Goal: Feedback & Contribution: Submit feedback/report problem

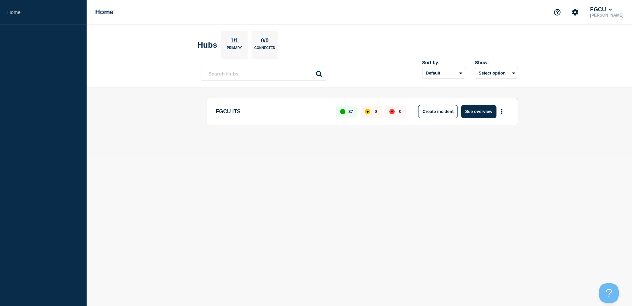
click at [354, 142] on div "FGCU ITS 37 0 0 Create incident See overview" at bounding box center [359, 122] width 317 height 49
drag, startPoint x: 398, startPoint y: 198, endPoint x: 385, endPoint y: 185, distance: 18.9
click at [398, 198] on body "Home Home FGCU [PERSON_NAME] 1/1 Primary 0/0 Connected Sort by: Default Last ad…" at bounding box center [316, 153] width 632 height 306
click at [457, 193] on body "Home Home FGCU [PERSON_NAME] 1/1 Primary 0/0 Connected Sort by: Default Last ad…" at bounding box center [316, 153] width 632 height 306
click at [433, 178] on body "Home Home FGCU [PERSON_NAME] 1/1 Primary 0/0 Connected Sort by: Default Last ad…" at bounding box center [316, 153] width 632 height 306
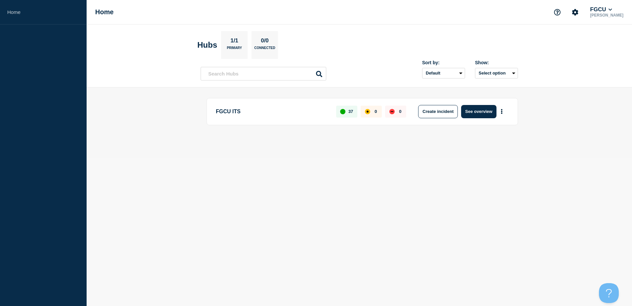
click at [365, 161] on body "Home Home FGCU [PERSON_NAME] 1/1 Primary 0/0 Connected Sort by: Default Last ad…" at bounding box center [316, 153] width 632 height 306
click at [550, 178] on body "Home Home FGCU [PERSON_NAME] 1/1 Primary 0/0 Connected Sort by: Default Last ad…" at bounding box center [316, 153] width 632 height 306
click at [350, 195] on body "Home Home FGCU [PERSON_NAME] 1/1 Primary 0/0 Connected Sort by: Default Last ad…" at bounding box center [316, 153] width 632 height 306
click at [493, 219] on body "Home Home FGCU [PERSON_NAME] 1/1 Primary 0/0 Connected Sort by: Default Last ad…" at bounding box center [316, 153] width 632 height 306
drag, startPoint x: 557, startPoint y: 174, endPoint x: 532, endPoint y: 176, distance: 24.2
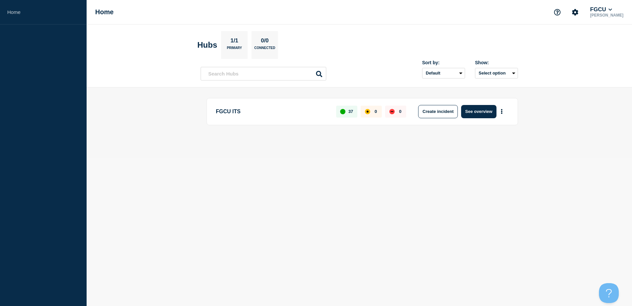
click at [557, 175] on body "Home Home FGCU [PERSON_NAME] 1/1 Primary 0/0 Connected Sort by: Default Last ad…" at bounding box center [316, 153] width 632 height 306
click at [401, 173] on body "Home Home FGCU Sean Riley Hubs 1/1 Primary 0/0 Connected Sort by: Default Last …" at bounding box center [316, 153] width 632 height 306
drag, startPoint x: 375, startPoint y: 185, endPoint x: 398, endPoint y: 164, distance: 31.4
click at [375, 185] on body "Home Home FGCU Sean Riley Hubs 1/1 Primary 0/0 Connected Sort by: Default Last …" at bounding box center [316, 153] width 632 height 306
click at [561, 12] on icon "Support" at bounding box center [557, 12] width 7 height 7
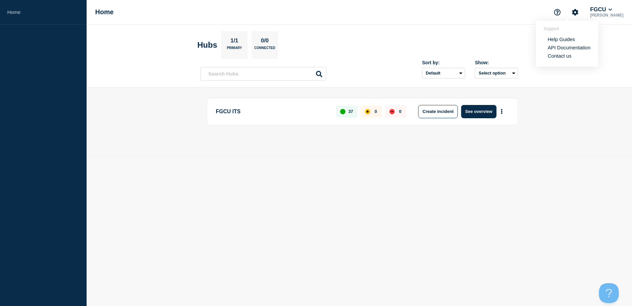
click at [563, 57] on link "Contact us" at bounding box center [560, 56] width 24 height 6
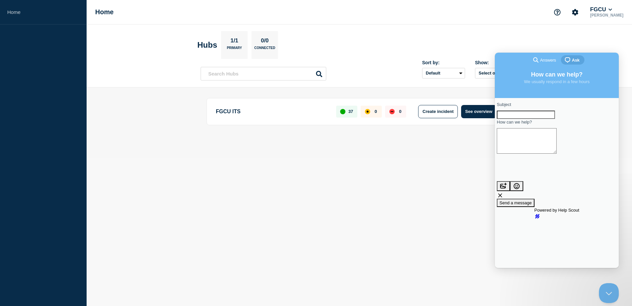
click at [526, 119] on input "Subject" at bounding box center [526, 114] width 58 height 9
type input "W"
type input "SSL Certs for custom URL"
click at [543, 147] on textarea "How can we help?" at bounding box center [527, 140] width 60 height 25
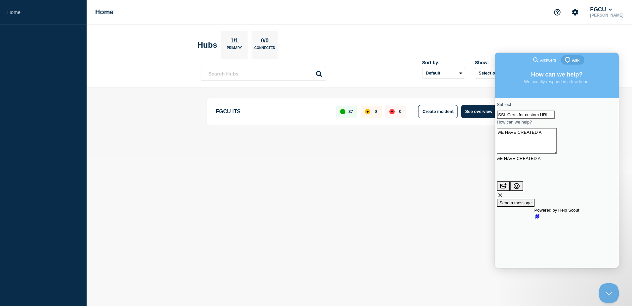
type textarea "w"
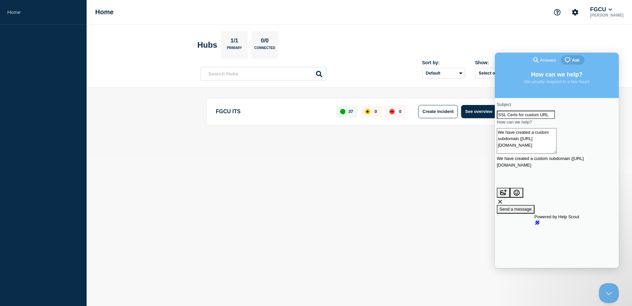
drag, startPoint x: 524, startPoint y: 152, endPoint x: 511, endPoint y: 152, distance: 12.9
click at [511, 152] on textarea "We have created a custom subdomain (https://status.fgcu.edu" at bounding box center [527, 140] width 60 height 25
click at [549, 151] on textarea "We have created a custom subdomain (status.fgcu.edu" at bounding box center [527, 140] width 60 height 25
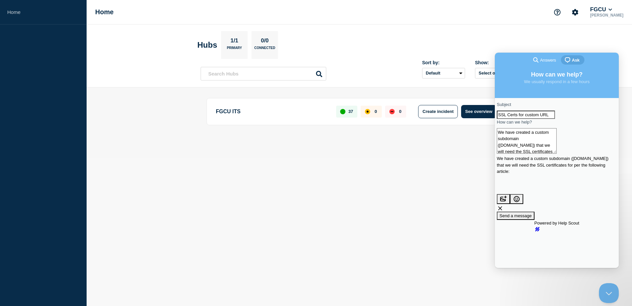
click at [557, 153] on textarea "We have created a custom subdomain (status.fgcu.edu) that we will need the SSL …" at bounding box center [527, 140] width 60 height 25
paste textarea "https://statushub.helpscoutdocs.com/article/46-add-a-custom-domain"
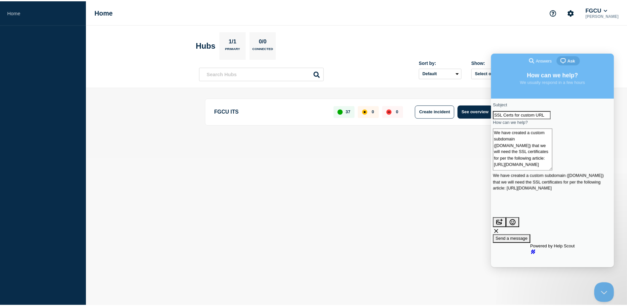
scroll to position [1, 0]
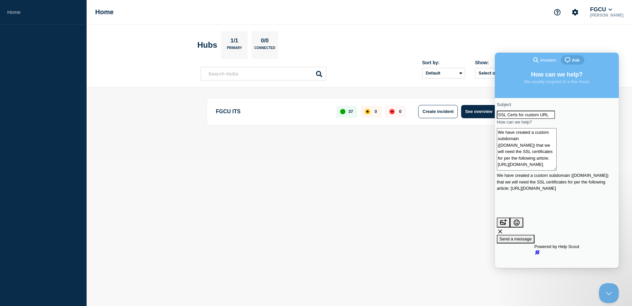
click at [530, 156] on textarea "We have created a custom subdomain (status.fgcu.edu) that we will need the SSL …" at bounding box center [527, 149] width 60 height 42
type textarea "We have created a custom subdomain (status.fgcu.edu) that we will need the SSL …"
click at [532, 236] on span "Send a message" at bounding box center [516, 238] width 32 height 5
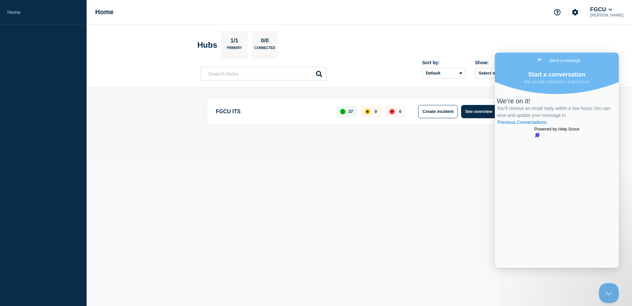
click at [564, 57] on span "Send a message" at bounding box center [565, 60] width 31 height 7
click at [536, 60] on span "Go back" at bounding box center [540, 60] width 8 height 8
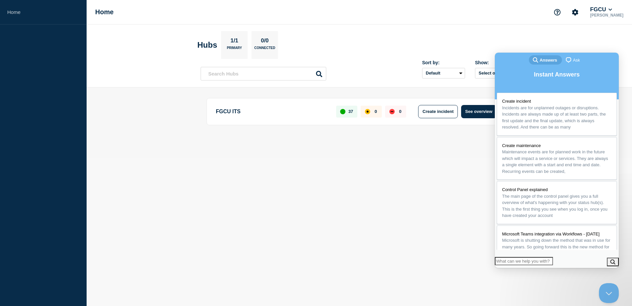
click at [397, 217] on body "Home Home FGCU Sean Riley Hubs 1/1 Primary 0/0 Connected Sort by: Default Last …" at bounding box center [316, 153] width 632 height 306
click at [557, 31] on header "Hubs 1/1 Primary 0/0 Connected Sort by: Default Last added Last updated Most ac…" at bounding box center [360, 55] width 546 height 63
click at [607, 290] on button "Close Beacon popover" at bounding box center [608, 291] width 20 height 20
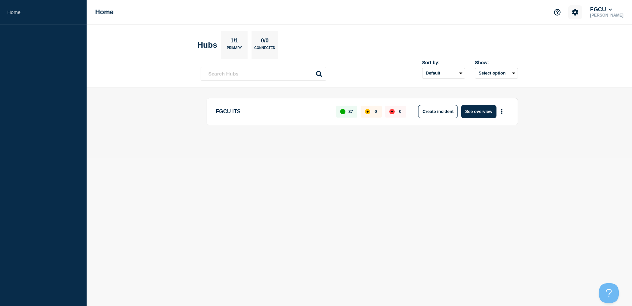
click at [579, 10] on icon "Account settings" at bounding box center [575, 12] width 6 height 6
click at [253, 151] on main "FGCU ITS 37 0 0 Create incident See overview" at bounding box center [360, 122] width 546 height 70
click at [229, 112] on p "FGCU ITS" at bounding box center [272, 111] width 113 height 13
click at [488, 112] on button "See overview" at bounding box center [478, 111] width 35 height 13
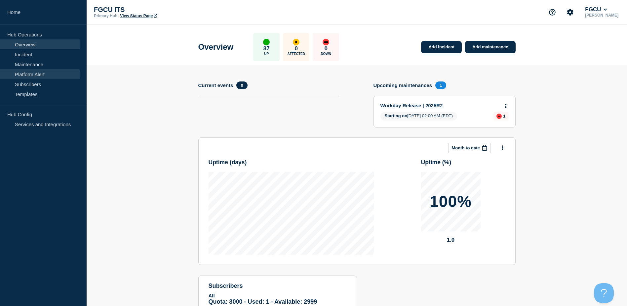
click at [41, 74] on link "Platform Alert" at bounding box center [40, 74] width 80 height 10
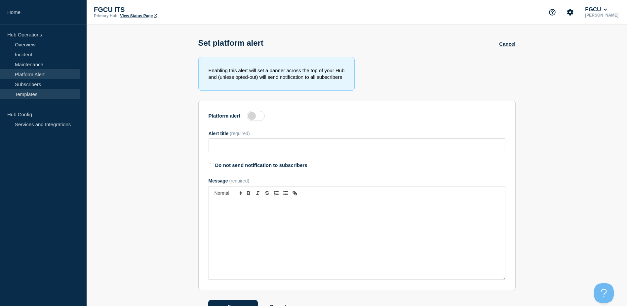
click at [35, 95] on link "Templates" at bounding box center [40, 94] width 80 height 10
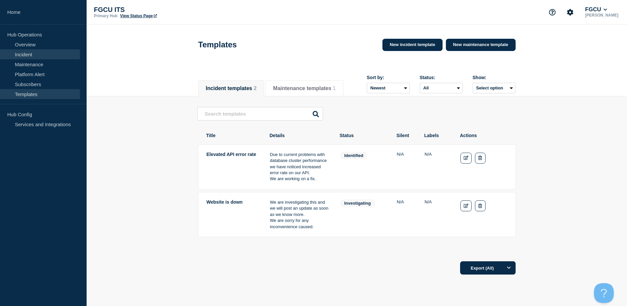
click at [35, 53] on link "Incident" at bounding box center [40, 54] width 80 height 10
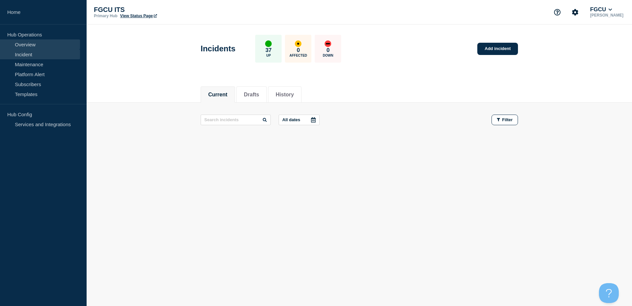
click at [39, 41] on link "Overview" at bounding box center [40, 44] width 80 height 10
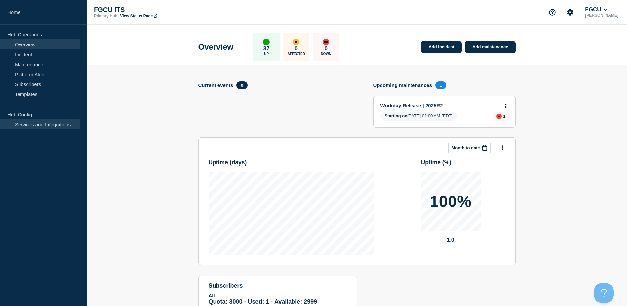
click at [36, 123] on link "Services and Integrations" at bounding box center [40, 124] width 80 height 10
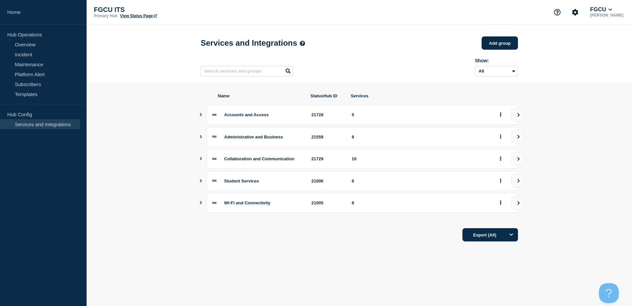
click at [201, 116] on icon "Show services" at bounding box center [201, 114] width 4 height 3
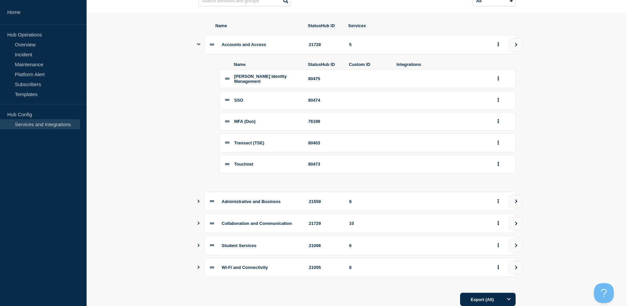
scroll to position [31, 0]
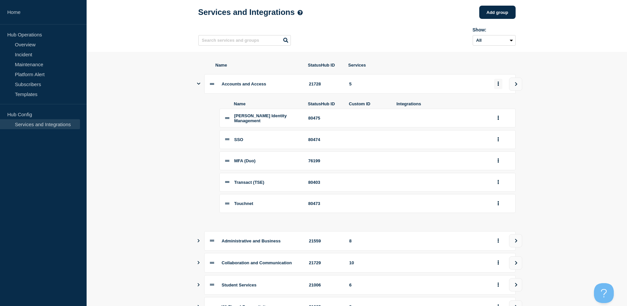
click at [499, 86] on icon "group actions" at bounding box center [498, 84] width 1 height 4
click at [498, 98] on button "Edit" at bounding box center [502, 98] width 33 height 10
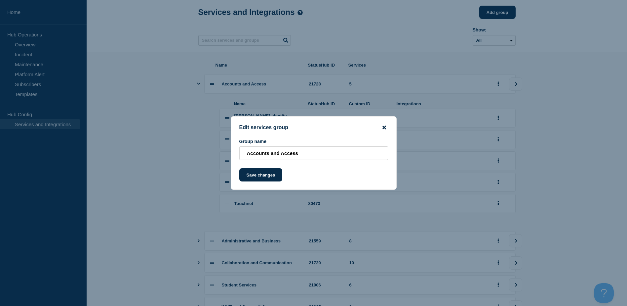
click at [384, 128] on icon "close button" at bounding box center [385, 127] width 4 height 4
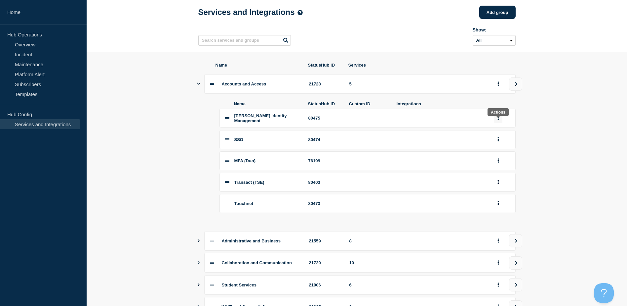
click at [499, 120] on icon "group actions" at bounding box center [499, 117] width 2 height 4
click at [184, 157] on section "Name StatusHub ID Services Accounts and Access 21728 5 Name StatusHub ID Custom…" at bounding box center [357, 204] width 541 height 304
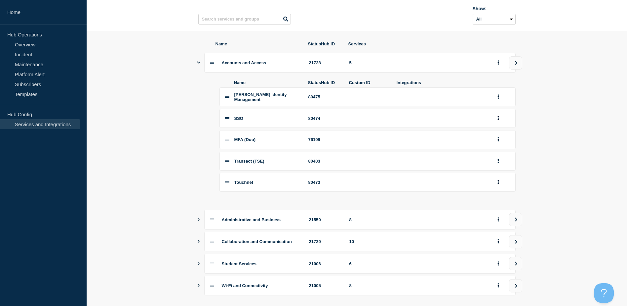
scroll to position [64, 0]
